Goal: Task Accomplishment & Management: Manage account settings

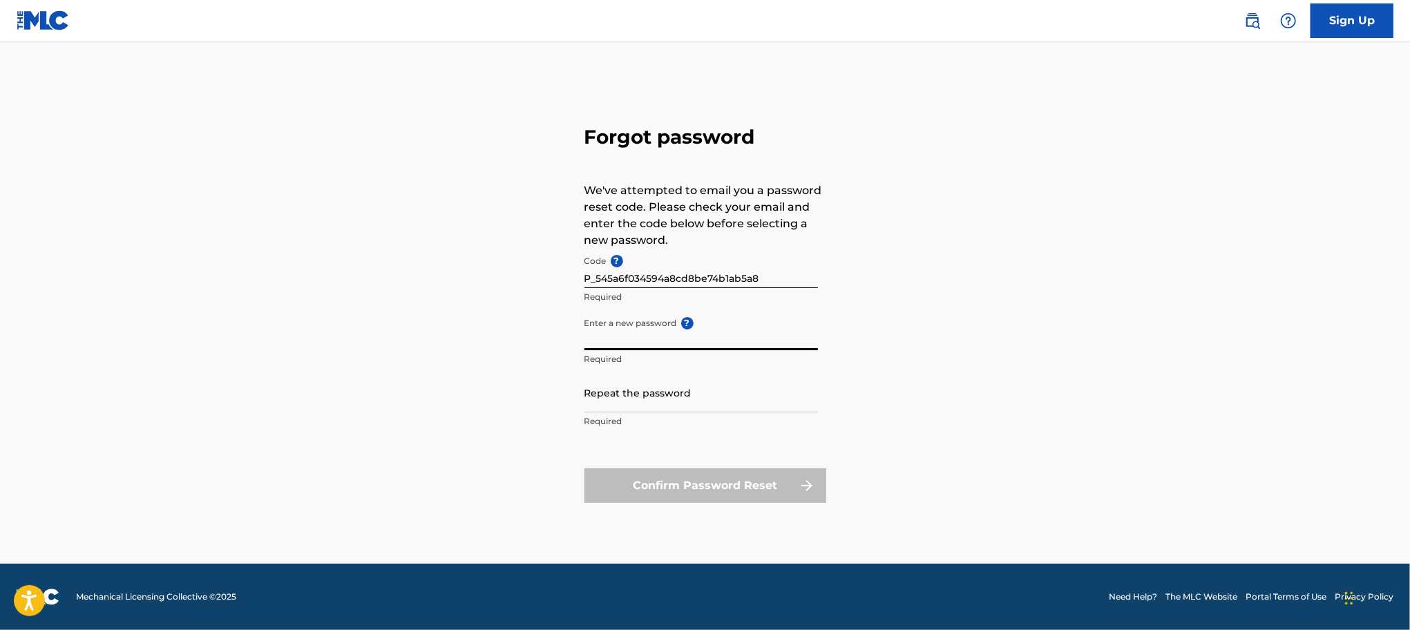
scroll to position [15, 0]
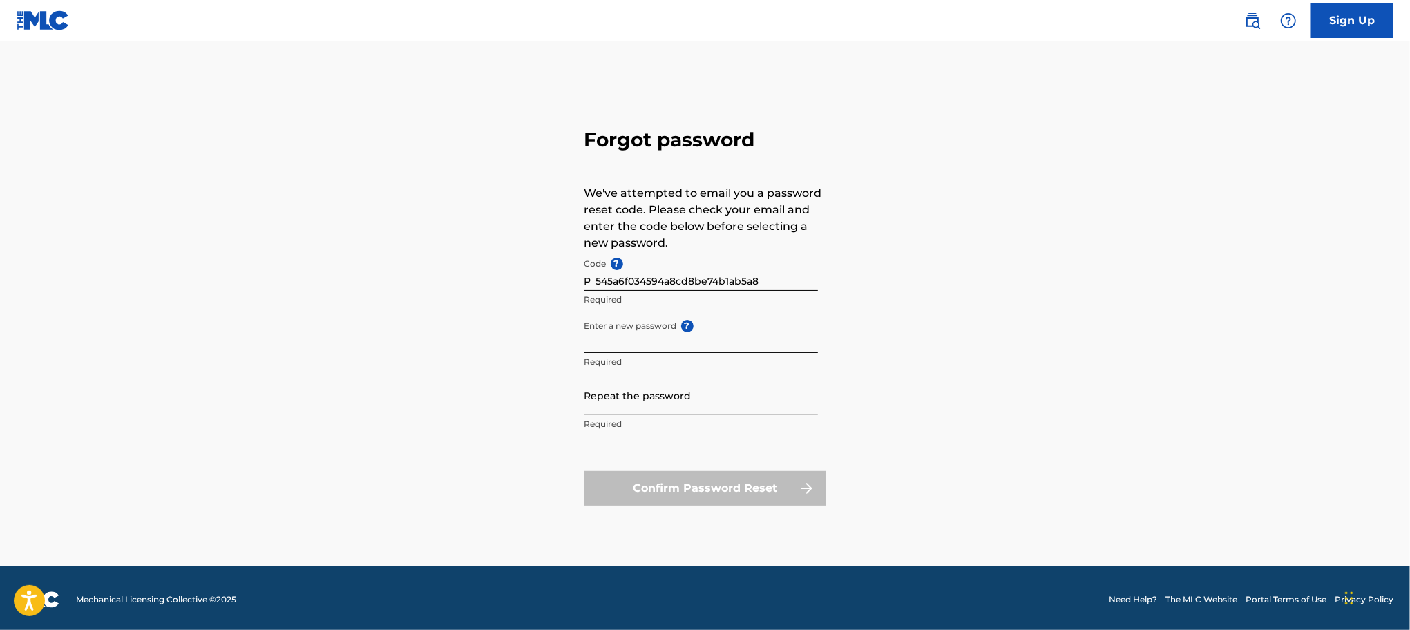
click at [930, 365] on div "Forgot password We've attempted to email you a password reset code. Please chec…" at bounding box center [705, 314] width 967 height 506
click at [546, 399] on div "Forgot password We've attempted to email you a password reset code. Please chec…" at bounding box center [705, 314] width 967 height 506
click at [516, 422] on div "Forgot password We've attempted to email you a password reset code. Please chec…" at bounding box center [705, 314] width 967 height 506
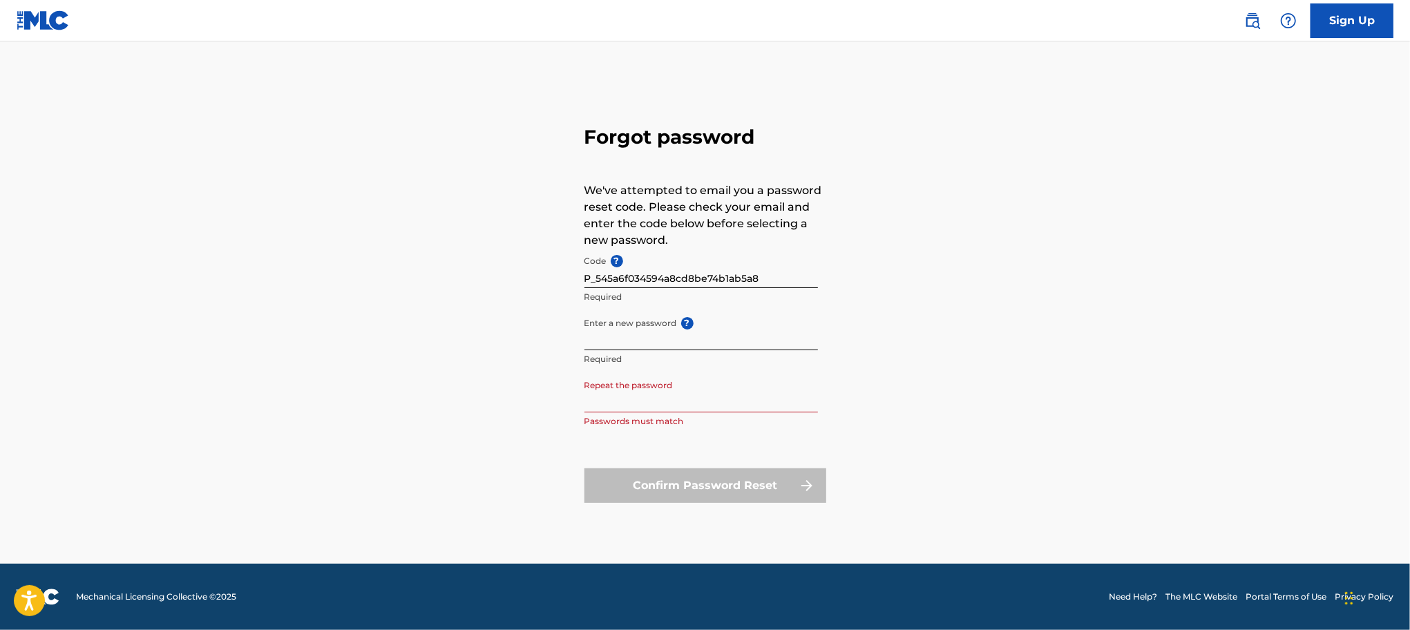
click at [918, 375] on div "Forgot password We've attempted to email you a password reset code. Please chec…" at bounding box center [705, 311] width 967 height 506
click at [501, 394] on div "Forgot password We've attempted to email you a password reset code. Please chec…" at bounding box center [705, 311] width 967 height 506
click at [484, 430] on div "Forgot password We've attempted to email you a password reset code. Please chec…" at bounding box center [705, 311] width 967 height 506
click at [514, 337] on div "Forgot password We've attempted to email you a password reset code. Please chec…" at bounding box center [705, 311] width 967 height 506
click at [481, 383] on div "Forgot password We've attempted to email you a password reset code. Please chec…" at bounding box center [705, 311] width 967 height 506
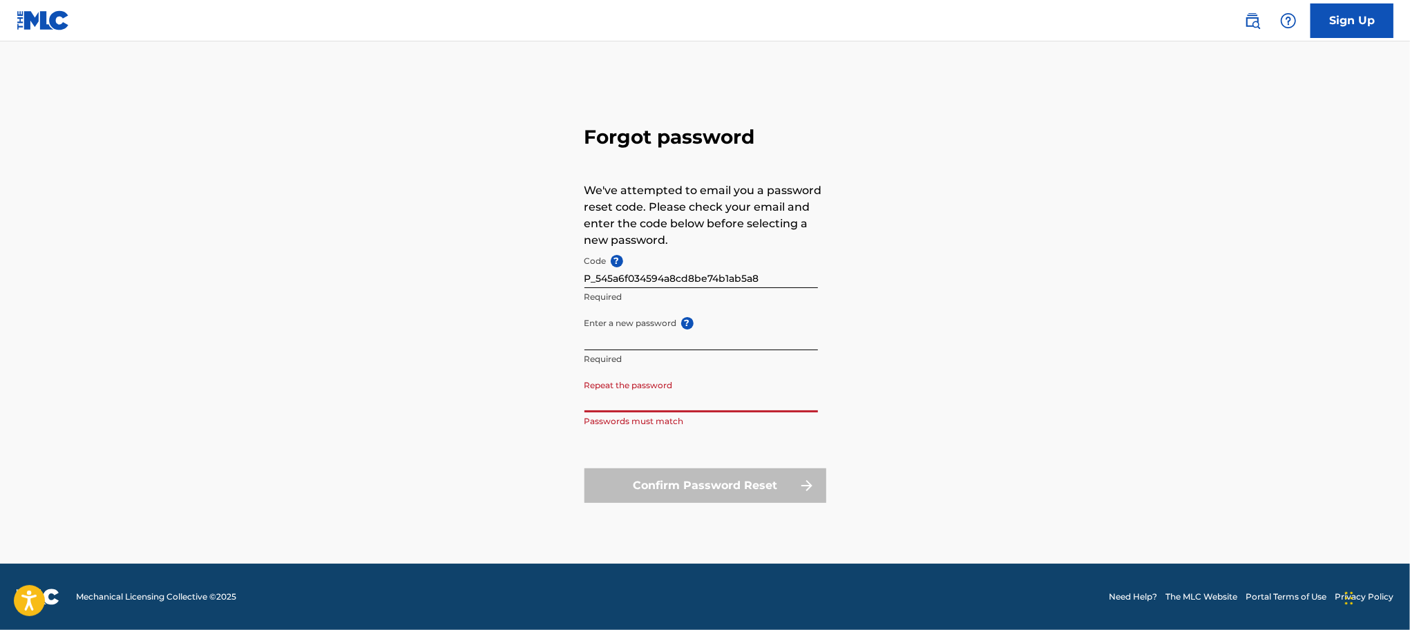
click at [531, 401] on div "Forgot password We've attempted to email you a password reset code. Please chec…" at bounding box center [705, 311] width 967 height 506
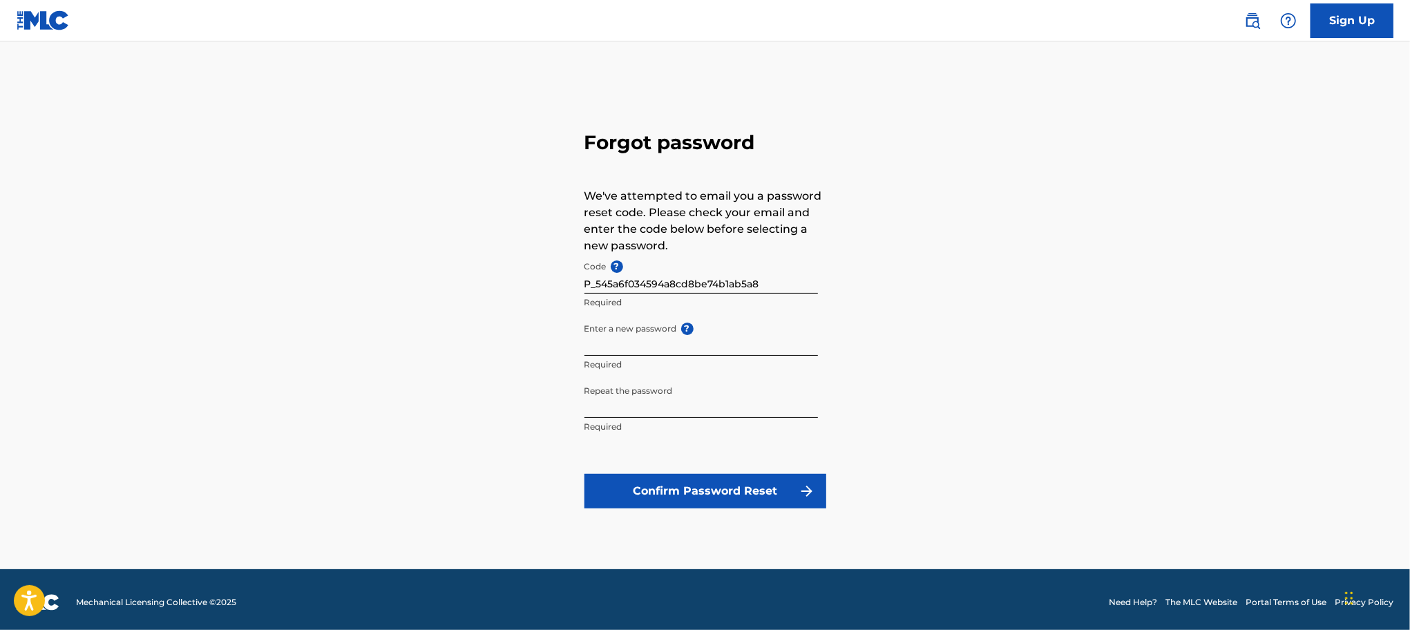
click at [509, 416] on div "Forgot password We've attempted to email you a password reset code. Please chec…" at bounding box center [705, 317] width 967 height 506
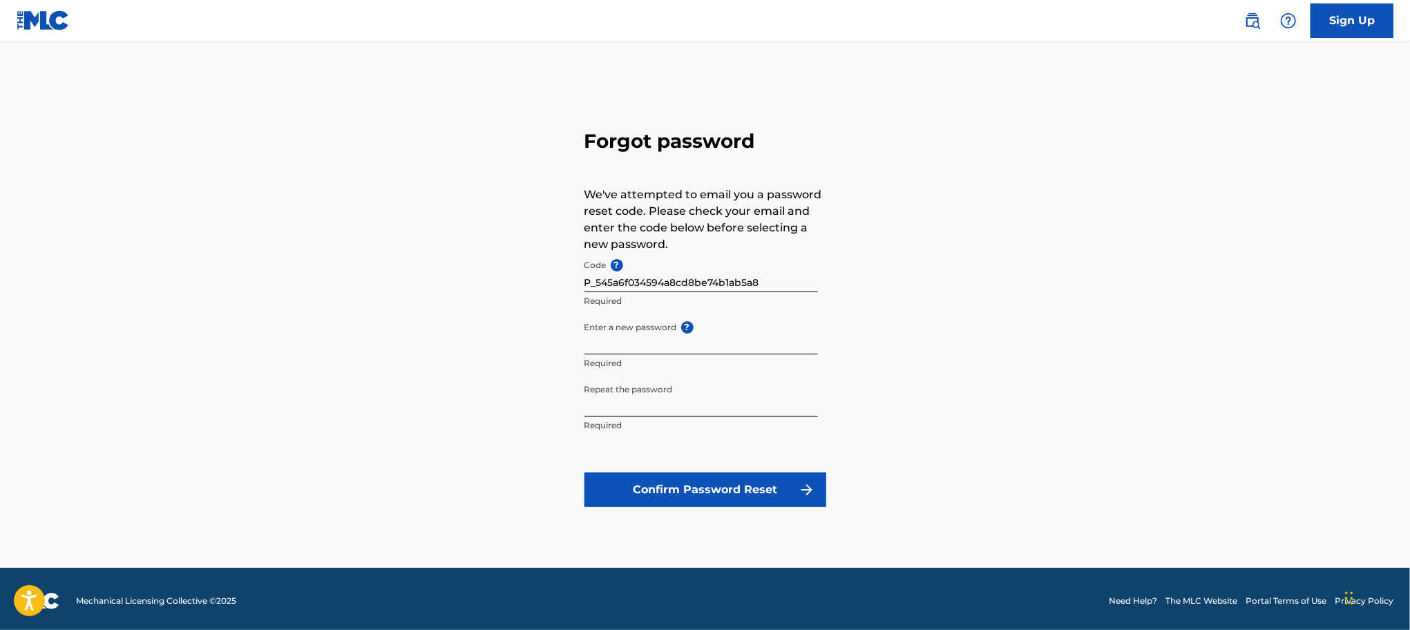
click at [610, 486] on button "Confirm Password Reset" at bounding box center [705, 490] width 242 height 35
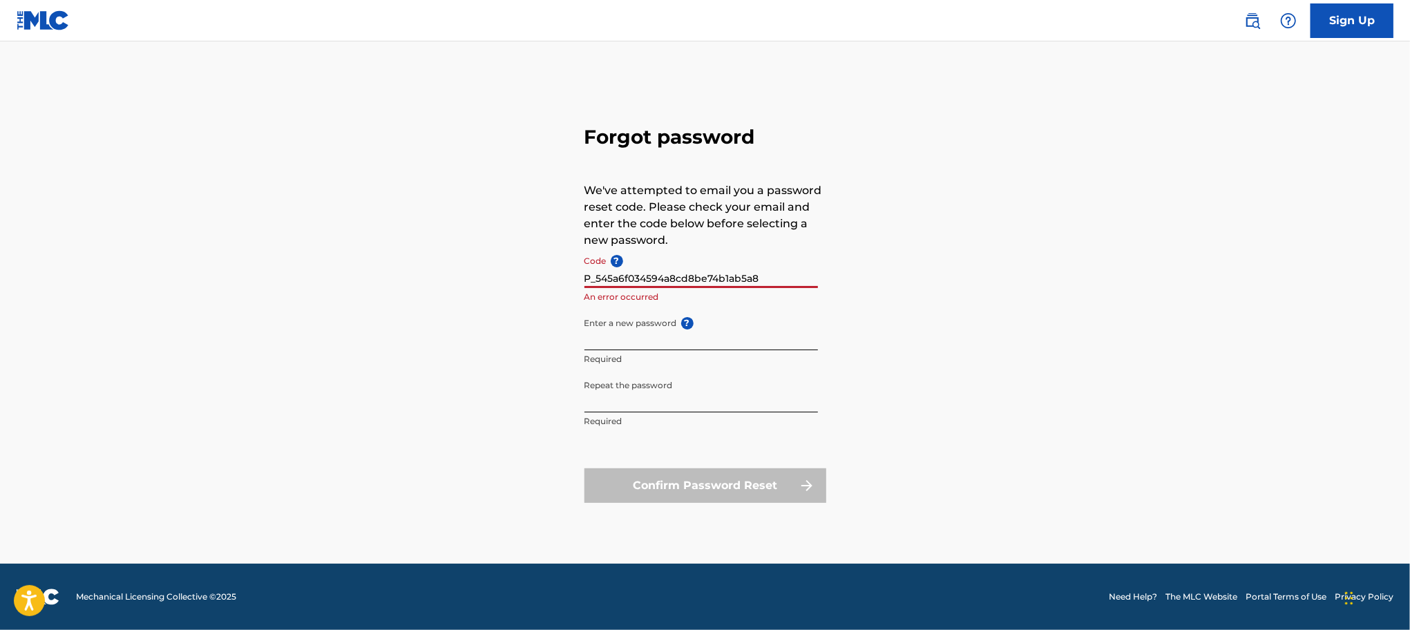
drag, startPoint x: 699, startPoint y: 283, endPoint x: 557, endPoint y: 283, distance: 142.3
click at [557, 283] on div "Forgot password We've attempted to email you a password reset code. Please chec…" at bounding box center [705, 311] width 967 height 506
paste input "F"
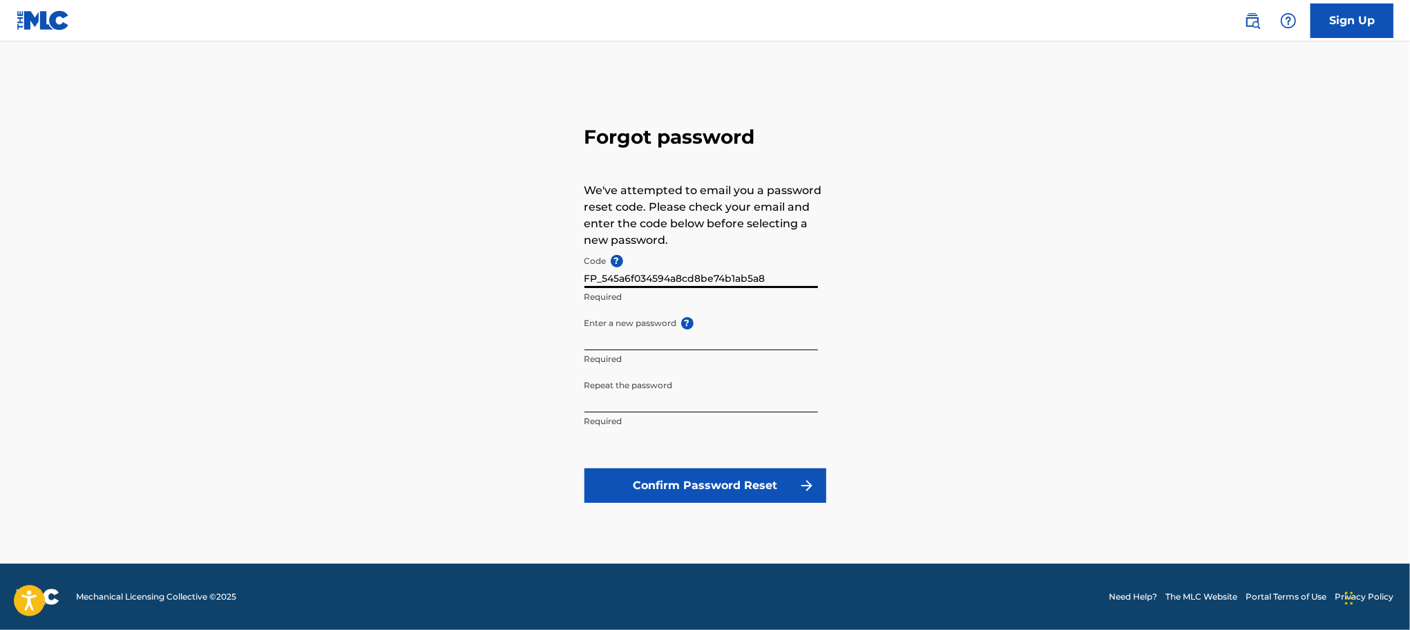
type input "FP_545a6f034594a8cd8be74b1ab5a8"
click at [473, 361] on div "Forgot password We've attempted to email you a password reset code. Please chec…" at bounding box center [705, 311] width 967 height 506
click at [654, 482] on button "Confirm Password Reset" at bounding box center [705, 485] width 242 height 35
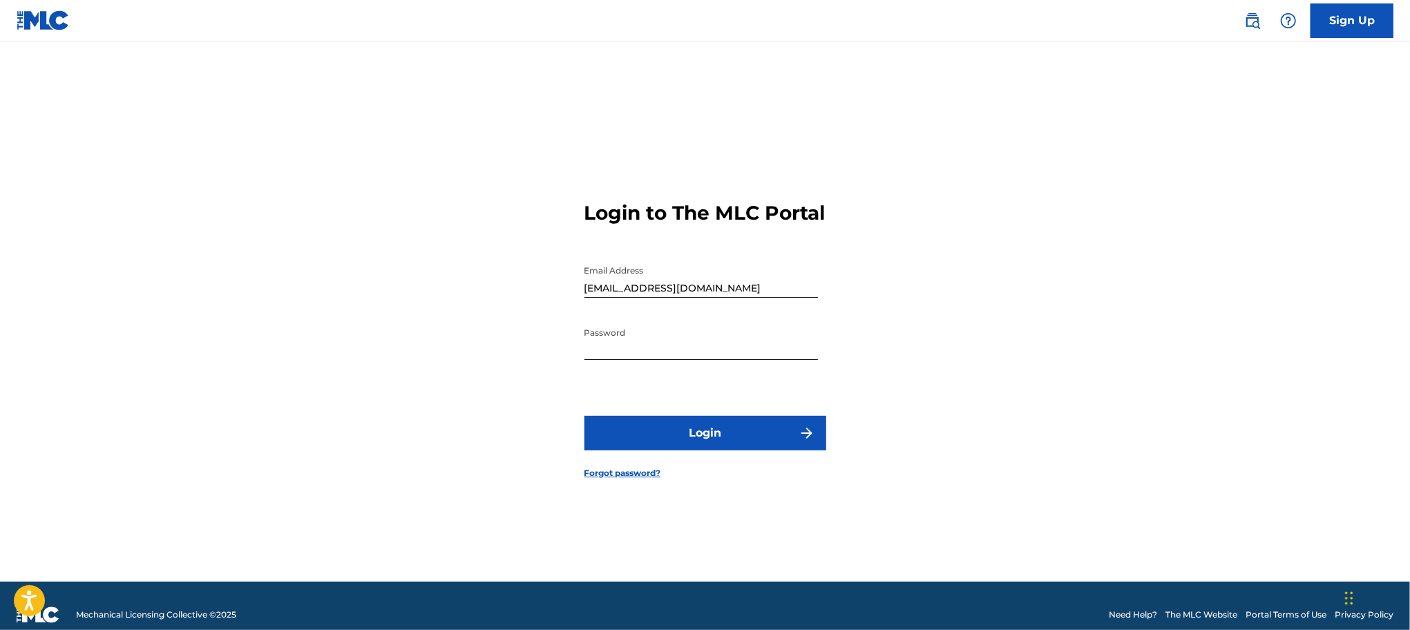
click at [584, 258] on div at bounding box center [584, 258] width 0 height 0
type input "[PERSON_NAME][EMAIL_ADDRESS][PERSON_NAME][DOMAIN_NAME]"
click at [717, 450] on button "Login" at bounding box center [705, 432] width 242 height 35
